Goal: Transaction & Acquisition: Purchase product/service

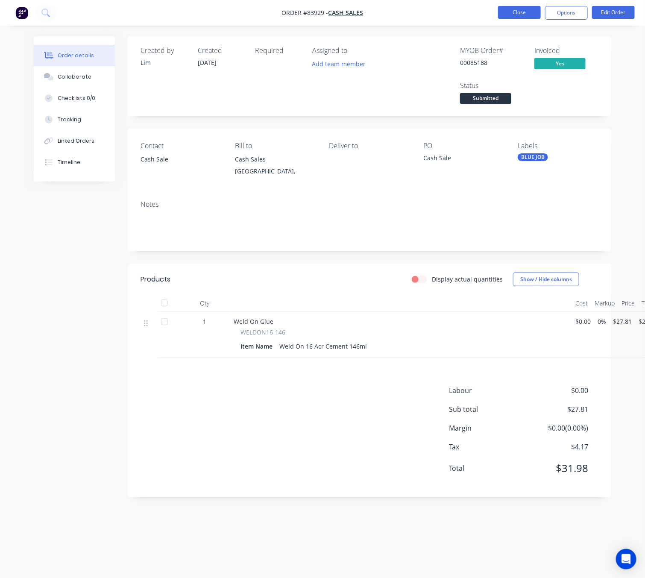
click at [518, 13] on button "Close" at bounding box center [519, 12] width 43 height 13
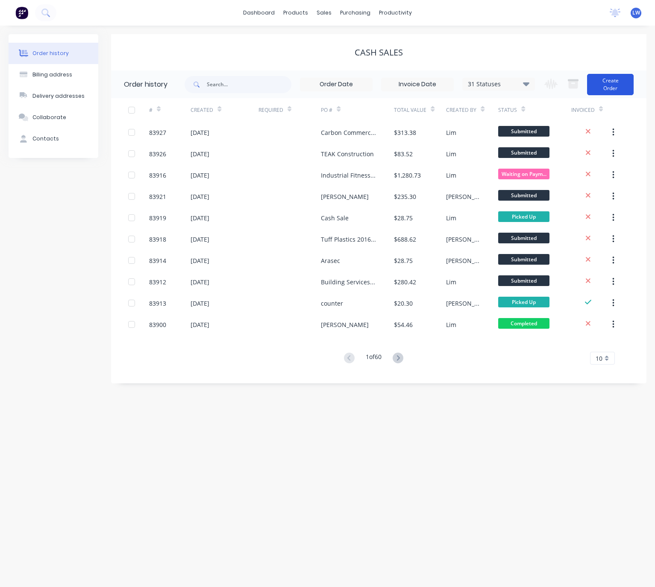
click at [613, 81] on button "Create Order" at bounding box center [610, 84] width 47 height 21
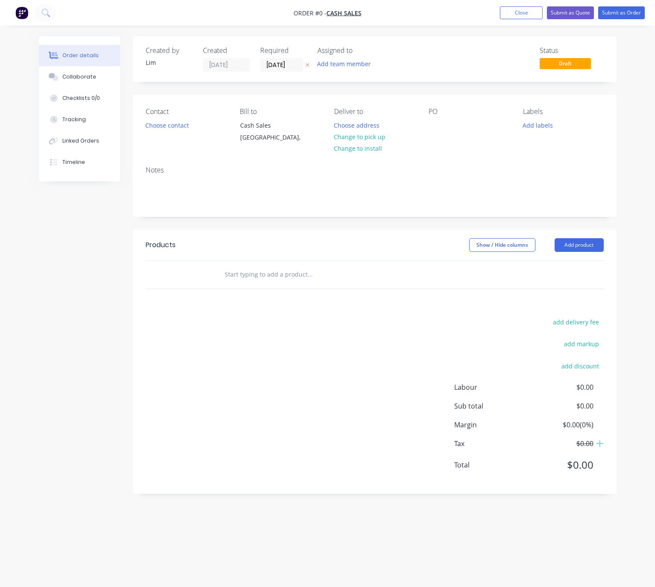
click at [305, 65] on button at bounding box center [307, 65] width 9 height 10
click at [172, 127] on button "Choose contact" at bounding box center [167, 125] width 53 height 12
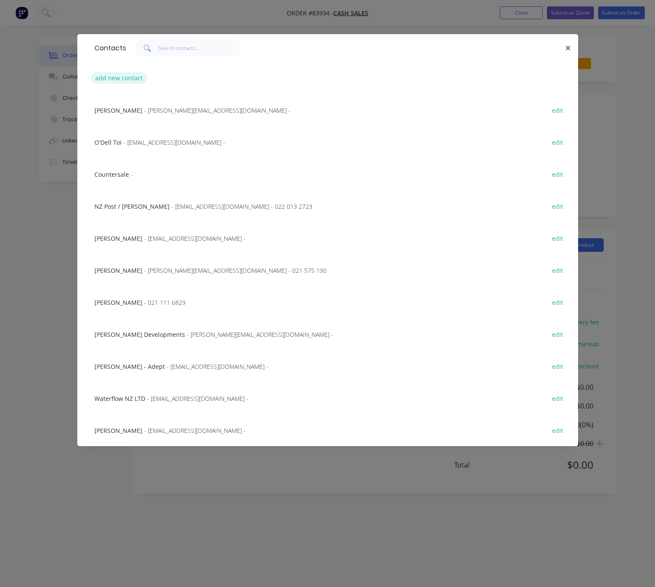
click at [125, 81] on button "add new contact" at bounding box center [119, 78] width 56 height 12
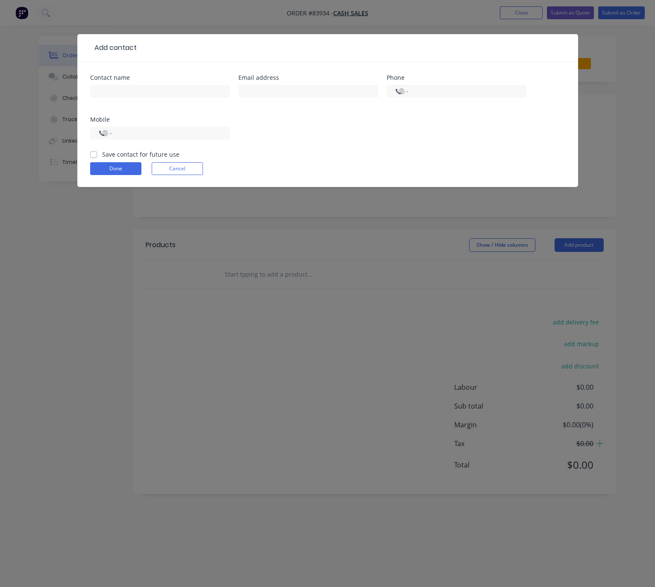
select select "NZ"
click at [153, 90] on input "text" at bounding box center [160, 91] width 140 height 13
type input "[PERSON_NAME]"
click at [264, 88] on input "text" at bounding box center [308, 91] width 140 height 13
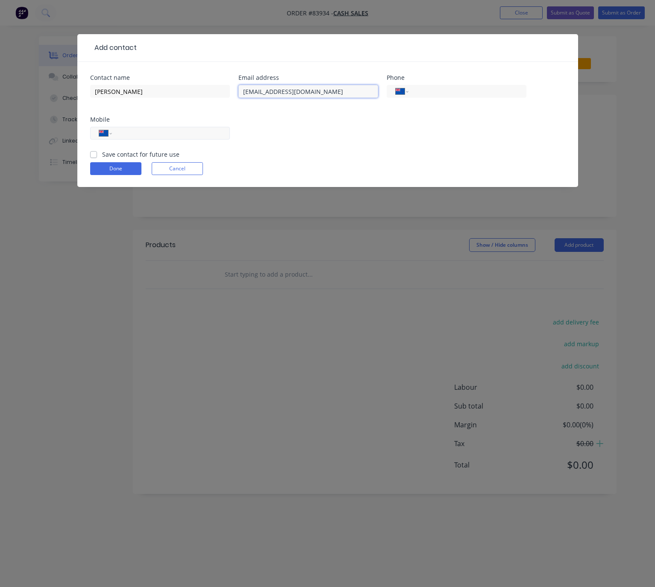
type input "[EMAIL_ADDRESS][DOMAIN_NAME]"
click at [173, 131] on input "tel" at bounding box center [169, 134] width 103 height 10
type input "021 110 2280"
click at [102, 153] on label "Save contact for future use" at bounding box center [140, 154] width 77 height 9
click at [92, 153] on input "Save contact for future use" at bounding box center [93, 154] width 7 height 8
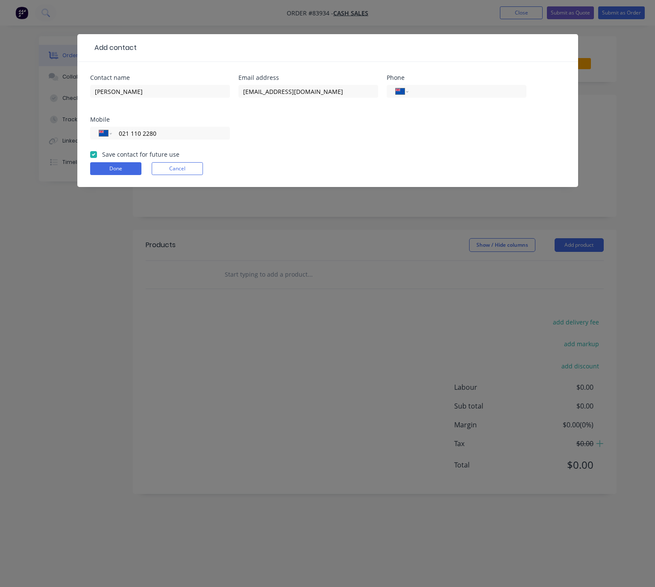
checkbox input "true"
click at [131, 170] on button "Done" at bounding box center [115, 168] width 51 height 13
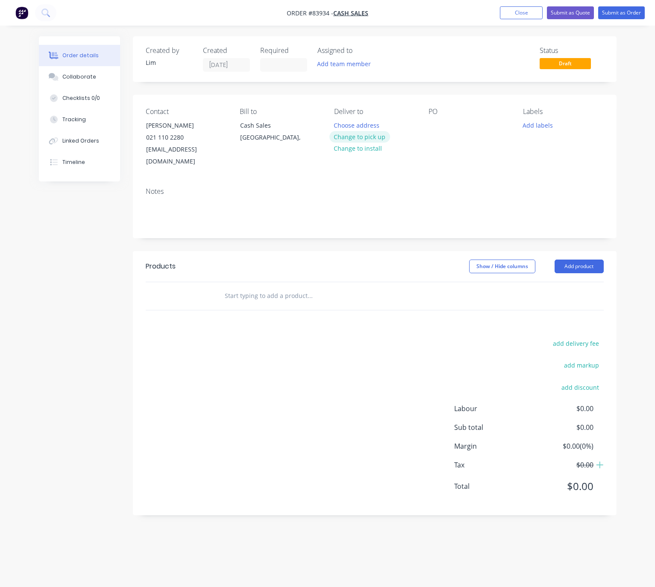
click at [373, 140] on button "Change to pick up" at bounding box center [359, 137] width 61 height 12
click at [438, 126] on div at bounding box center [435, 125] width 14 height 12
click at [546, 129] on button "Add labels" at bounding box center [537, 125] width 39 height 12
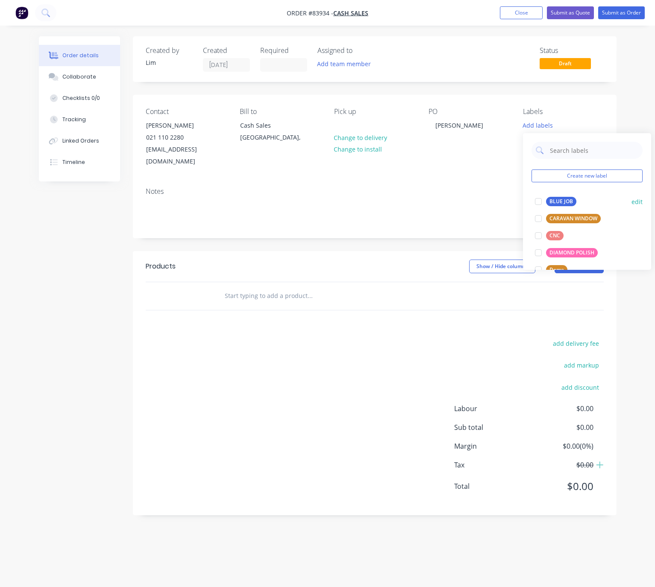
click at [560, 200] on div "BLUE JOB" at bounding box center [561, 201] width 30 height 9
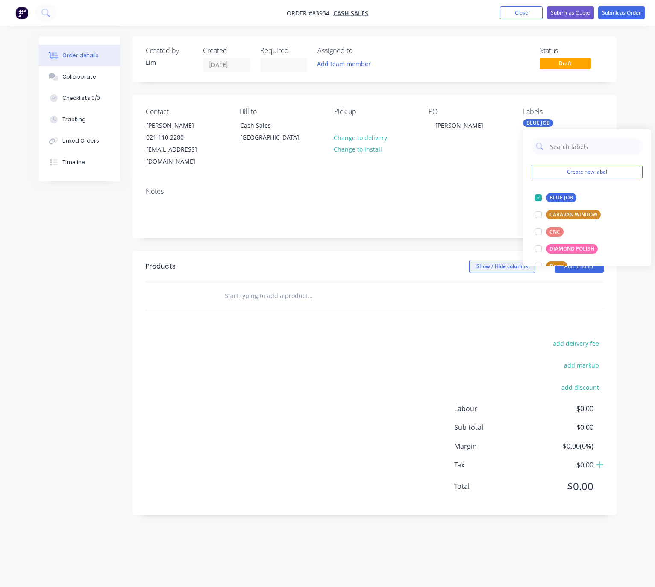
click at [358, 251] on header "Products Show / Hide columns Add product" at bounding box center [375, 266] width 484 height 31
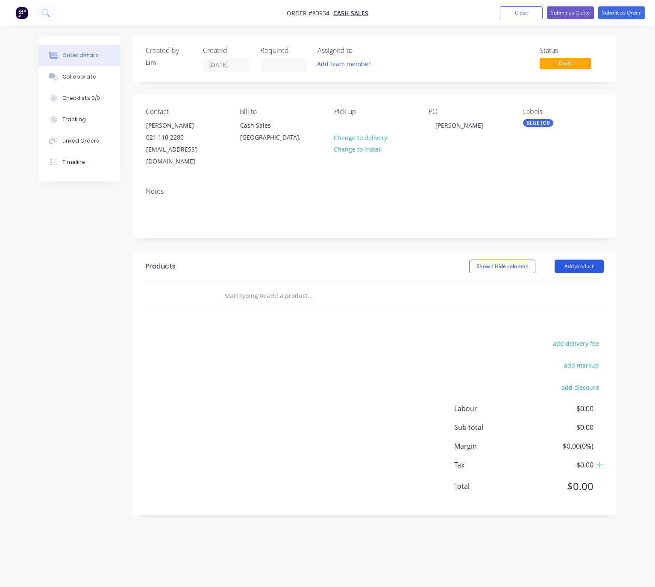
click at [575, 260] on button "Add product" at bounding box center [579, 267] width 49 height 14
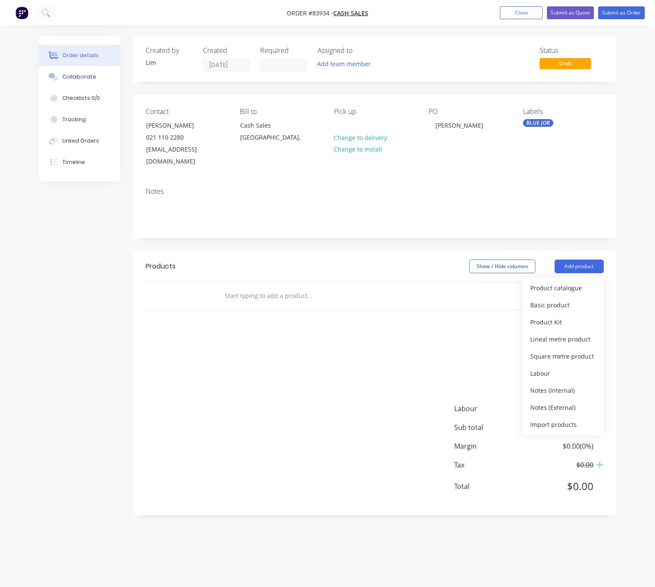
drag, startPoint x: 336, startPoint y: 248, endPoint x: 296, endPoint y: 279, distance: 50.2
click at [336, 260] on div "Show / Hide columns Add product Product catalogue Basic product Product Kit Lin…" at bounding box center [423, 267] width 361 height 14
click at [276, 291] on input "text" at bounding box center [309, 296] width 171 height 17
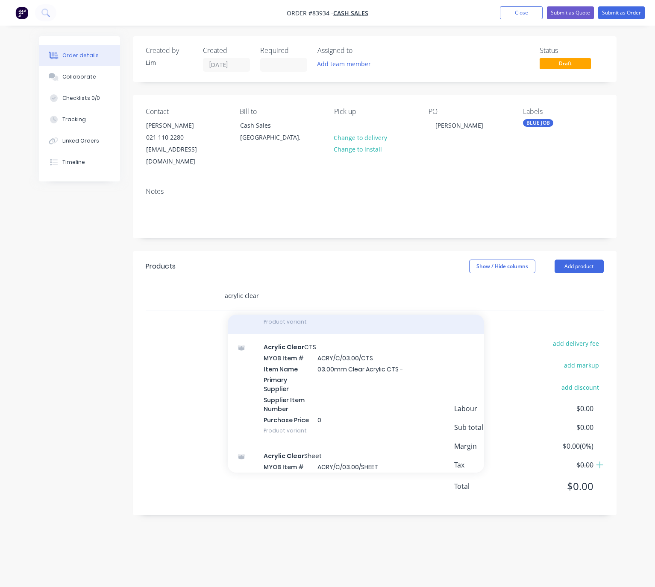
scroll to position [897, 0]
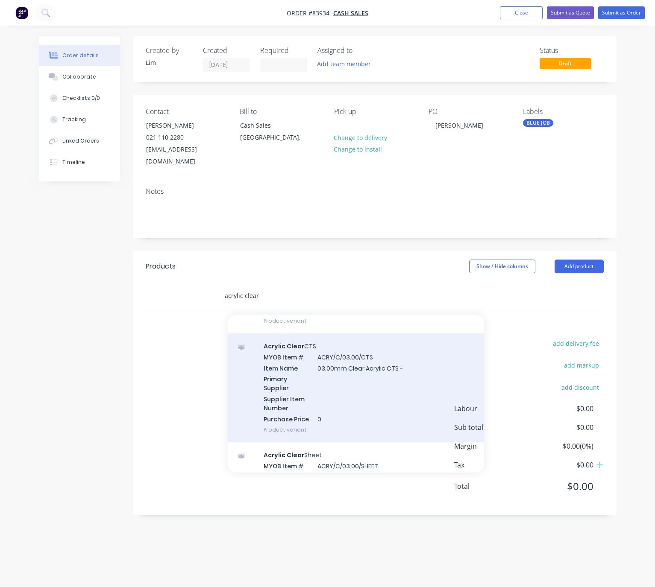
type input "acrylic clear"
click at [395, 390] on div "Acrylic Clear CTS MYOB Item # ACRY/C/03.00/CTS Item Name 03.00mm Clear Acrylic …" at bounding box center [356, 388] width 256 height 109
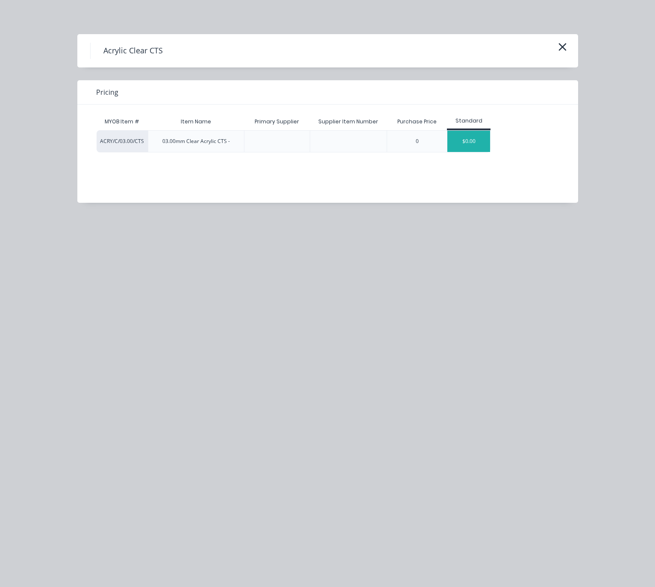
click at [478, 146] on div "$0.00" at bounding box center [468, 141] width 43 height 21
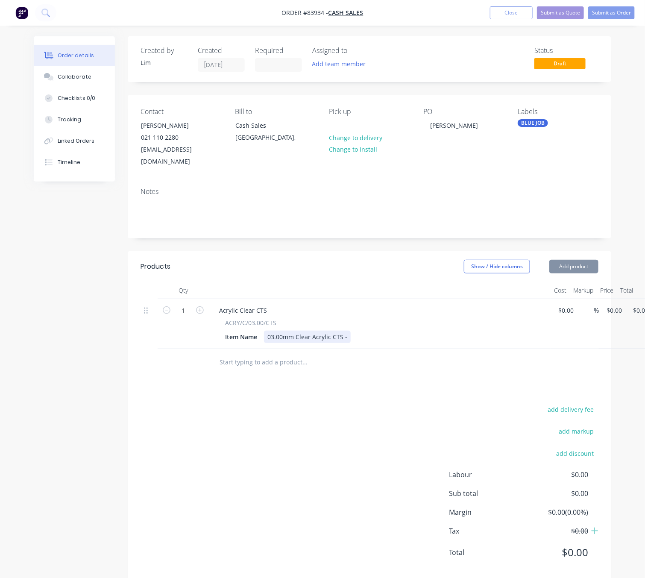
click at [349, 331] on div "Item Name 03.00mm Clear Acrylic CTS -" at bounding box center [378, 337] width 313 height 12
click at [306, 437] on div "add delivery fee add markup add discount Labour $0.00 Sub total $0.00 Margin $0…" at bounding box center [370, 486] width 458 height 165
click at [599, 299] on div "1 Acrylic Clear CTS ACRY/C/03.00/CTS Item Name 03.00mm Clear Acrylic CTS - 1058…" at bounding box center [370, 324] width 458 height 50
type input "$29.73"
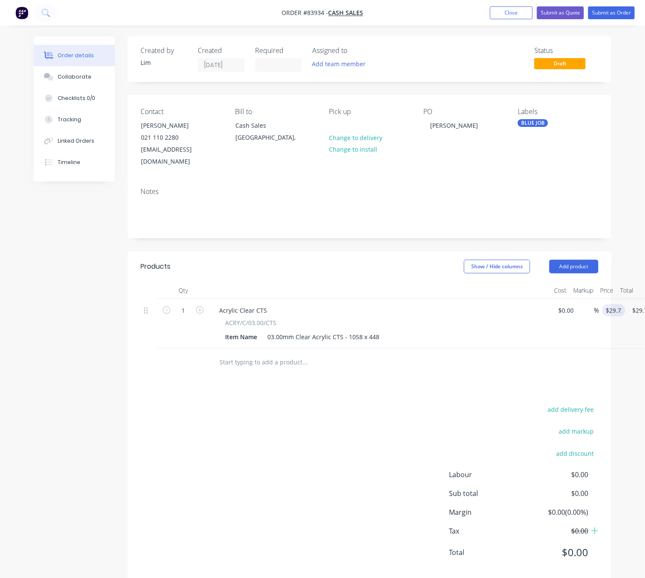
drag, startPoint x: 390, startPoint y: 428, endPoint x: 526, endPoint y: 314, distance: 177.4
click at [389, 427] on div "add delivery fee add markup add discount Labour $0.00 Sub total $0.00 Margin $0…" at bounding box center [370, 486] width 458 height 165
click at [619, 10] on button "Submit as Order" at bounding box center [611, 12] width 47 height 13
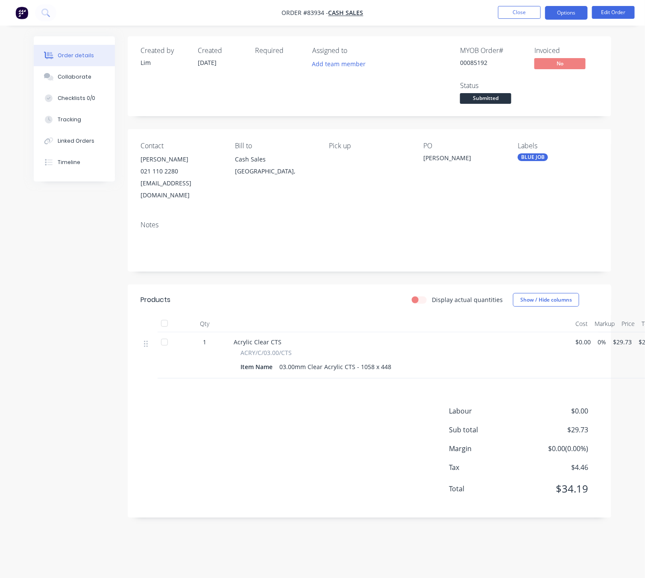
click at [573, 13] on button "Options" at bounding box center [566, 13] width 43 height 14
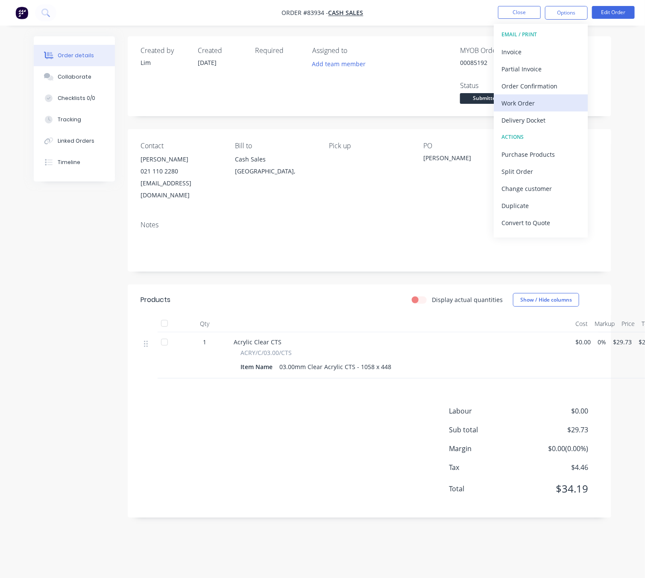
click at [546, 97] on div "Work Order" at bounding box center [541, 103] width 79 height 12
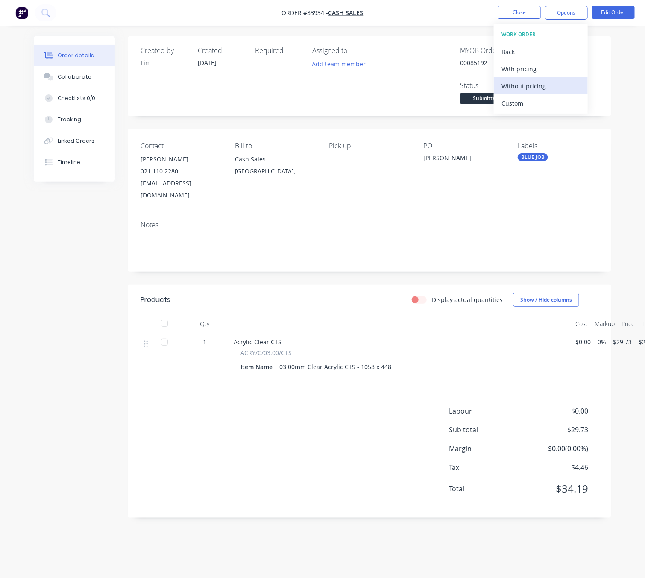
click at [545, 85] on div "Without pricing" at bounding box center [541, 86] width 79 height 12
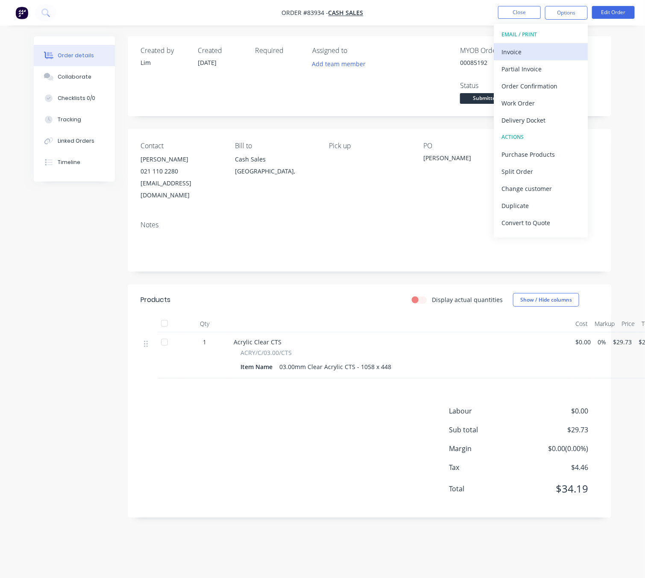
click at [526, 47] on div "Invoice" at bounding box center [541, 52] width 79 height 12
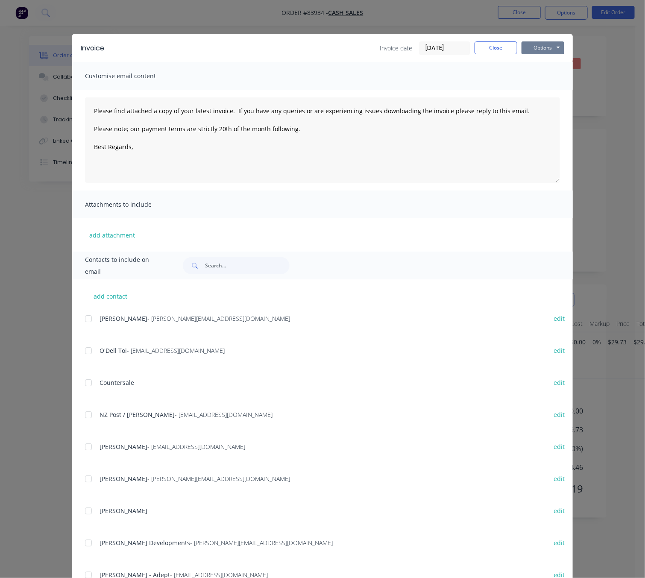
click at [534, 49] on button "Options" at bounding box center [543, 47] width 43 height 13
click at [545, 64] on button "Preview" at bounding box center [549, 63] width 55 height 14
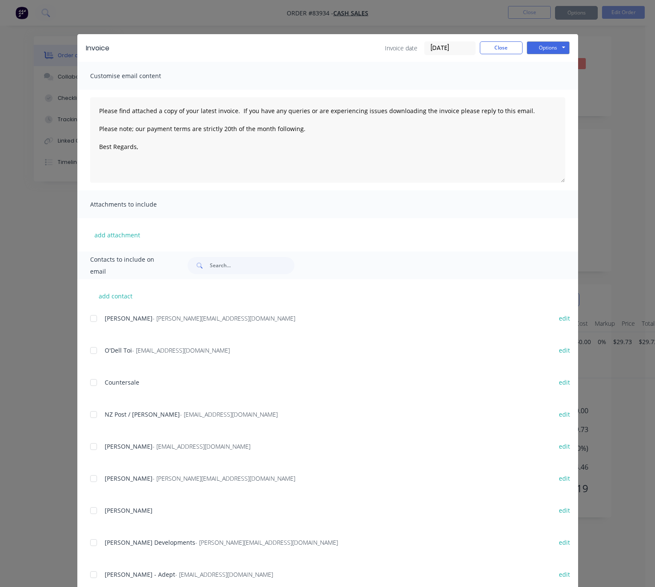
type textarea "Please find attached a copy of your latest invoice. If you have any queries or …"
